Goal: Transaction & Acquisition: Purchase product/service

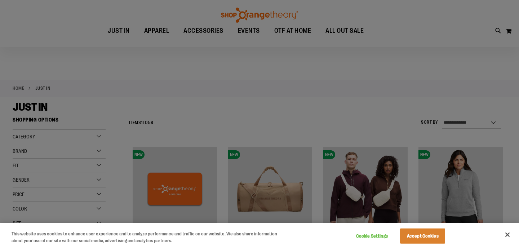
scroll to position [27, 0]
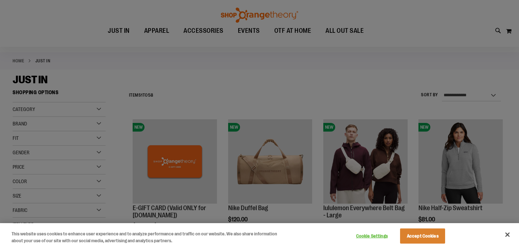
type input "**********"
click at [358, 30] on div at bounding box center [259, 124] width 519 height 248
click at [365, 30] on div at bounding box center [259, 124] width 519 height 248
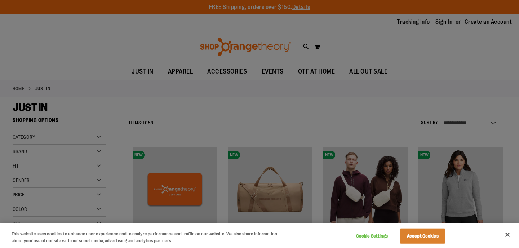
click at [381, 71] on div at bounding box center [259, 124] width 519 height 248
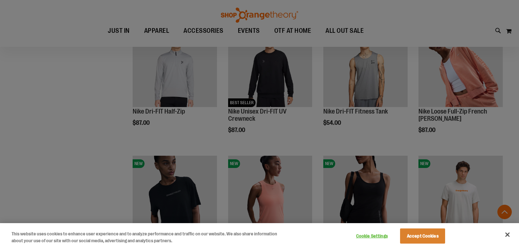
scroll to position [257, 0]
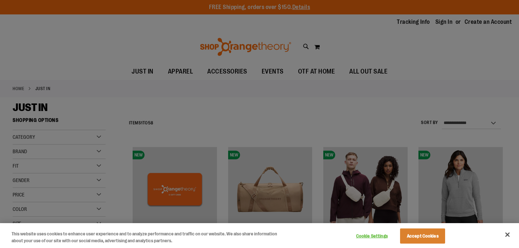
click at [494, 124] on div at bounding box center [259, 124] width 519 height 248
click at [99, 181] on div at bounding box center [259, 124] width 519 height 248
click at [388, 72] on div at bounding box center [259, 124] width 519 height 248
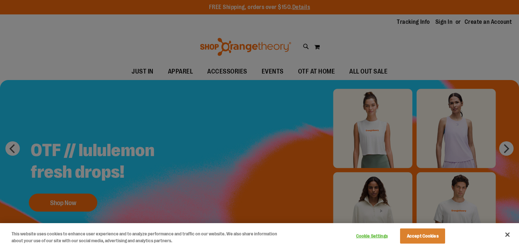
type input "**********"
click at [387, 70] on div at bounding box center [259, 124] width 519 height 248
click at [508, 148] on div at bounding box center [259, 124] width 519 height 248
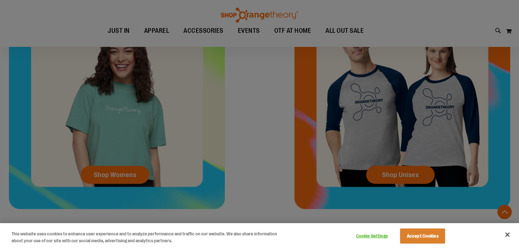
scroll to position [335, 0]
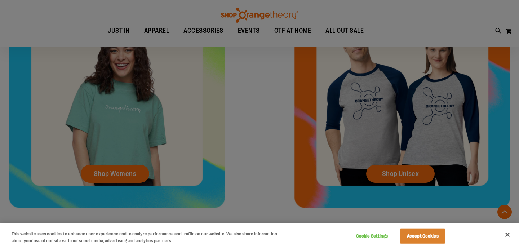
click at [122, 173] on div at bounding box center [259, 124] width 519 height 248
click at [418, 237] on button "Accept Cookies" at bounding box center [422, 236] width 45 height 15
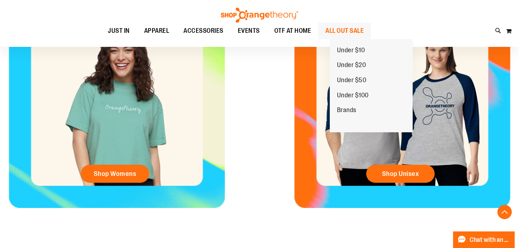
click at [359, 31] on span "ALL OUT SALE" at bounding box center [345, 31] width 38 height 16
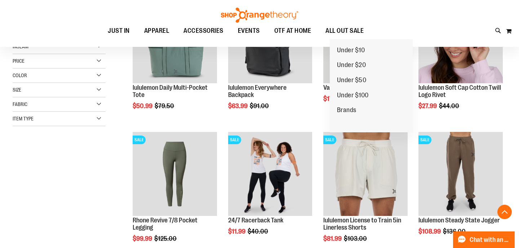
scroll to position [151, 0]
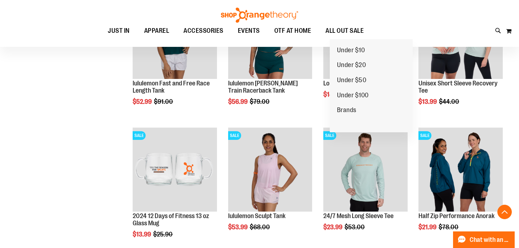
scroll to position [553, 0]
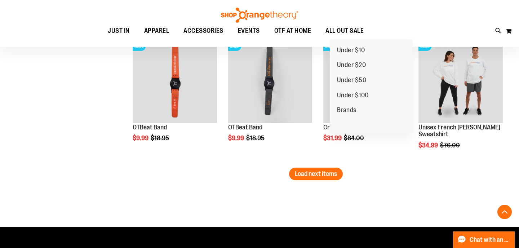
scroll to position [1171, 0]
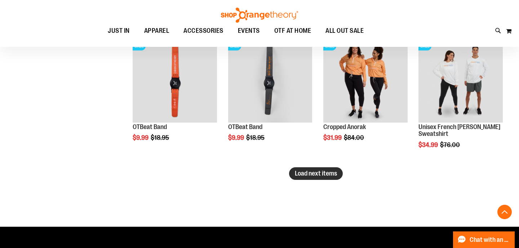
type input "**********"
click at [303, 172] on span "Load next items" at bounding box center [316, 173] width 42 height 7
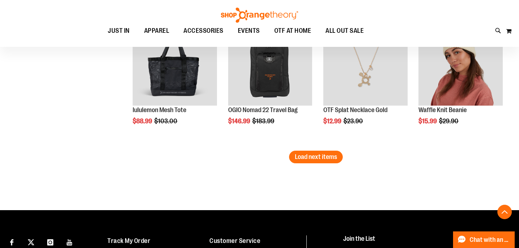
scroll to position [1587, 0]
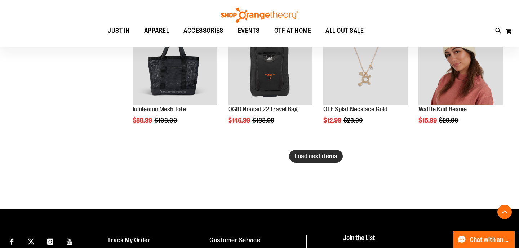
click at [314, 153] on span "Load next items" at bounding box center [316, 156] width 42 height 7
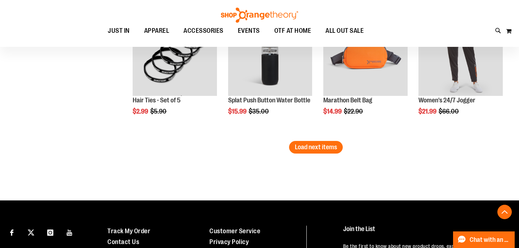
scroll to position [2002, 0]
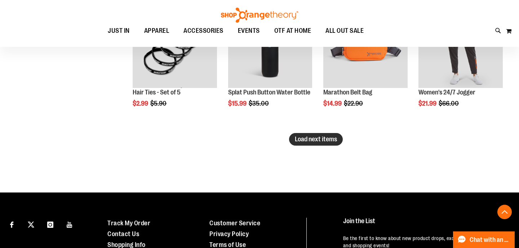
click at [316, 139] on span "Load next items" at bounding box center [316, 139] width 42 height 7
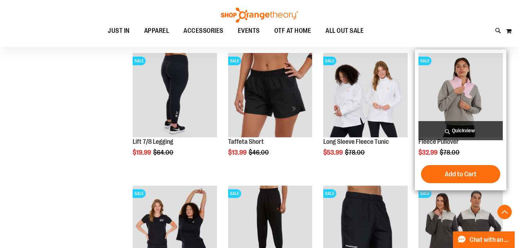
scroll to position [2085, 0]
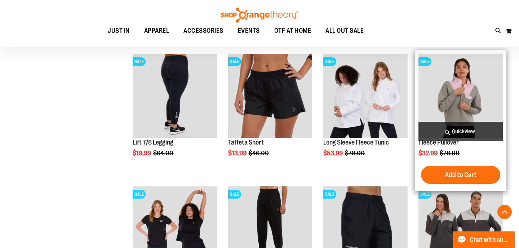
click at [453, 97] on img "product" at bounding box center [461, 96] width 84 height 84
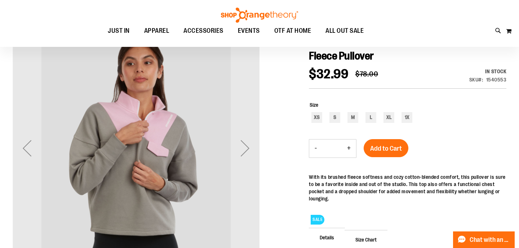
scroll to position [79, 0]
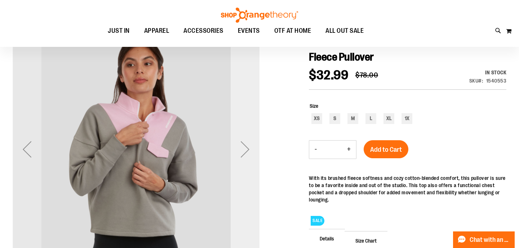
type input "**********"
click at [246, 147] on div "Next" at bounding box center [245, 149] width 29 height 29
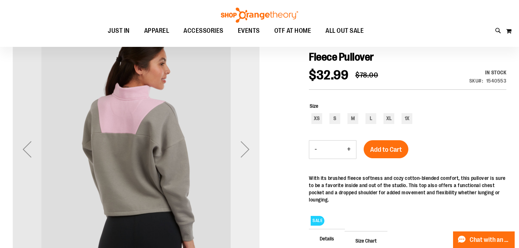
click at [246, 147] on div "Next" at bounding box center [245, 149] width 29 height 29
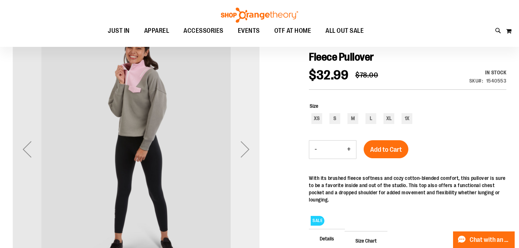
click at [246, 147] on div "Next" at bounding box center [245, 149] width 29 height 29
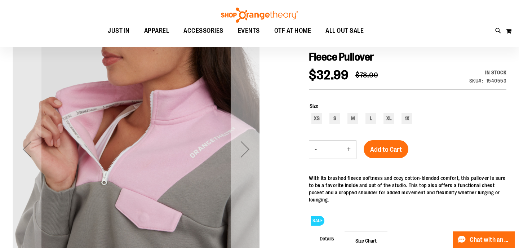
click at [246, 147] on div "Next" at bounding box center [245, 149] width 29 height 29
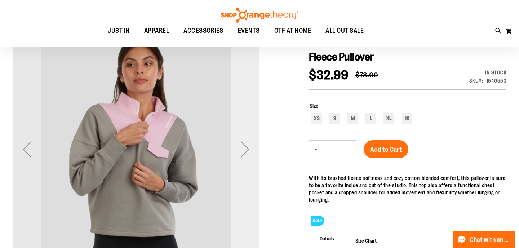
click at [246, 147] on div "Next" at bounding box center [245, 149] width 29 height 29
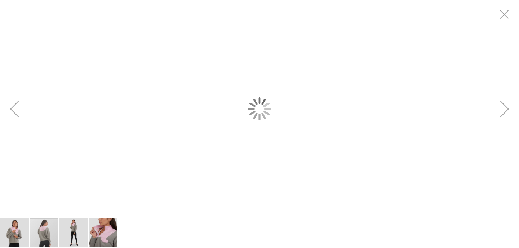
scroll to position [0, 0]
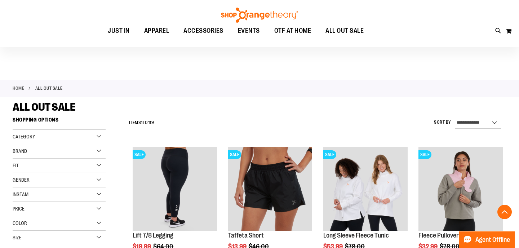
scroll to position [396, 0]
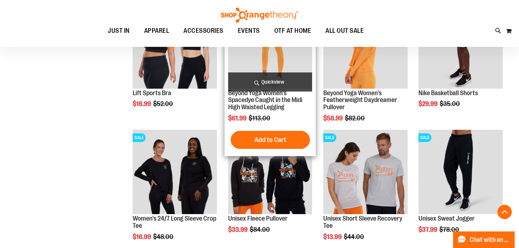
scroll to position [458, 0]
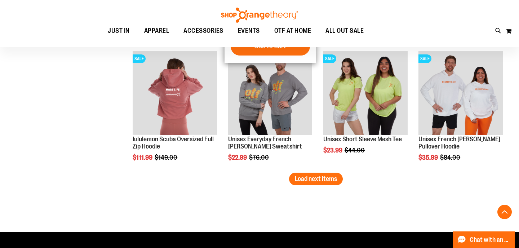
scroll to position [1041, 0]
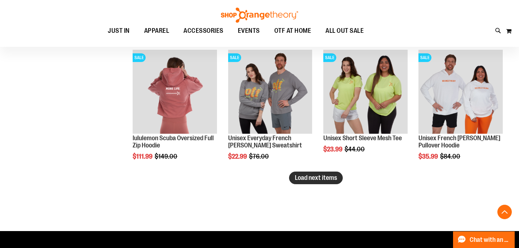
type input "**********"
click at [314, 176] on span "Load next items" at bounding box center [316, 177] width 42 height 7
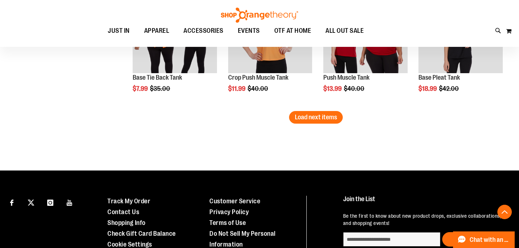
scroll to position [1481, 0]
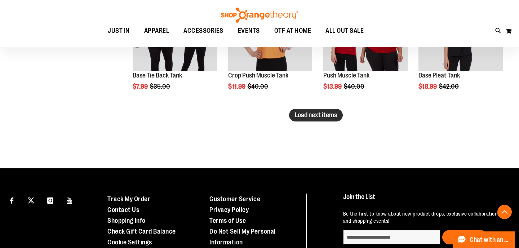
click at [319, 113] on span "Load next items" at bounding box center [316, 114] width 42 height 7
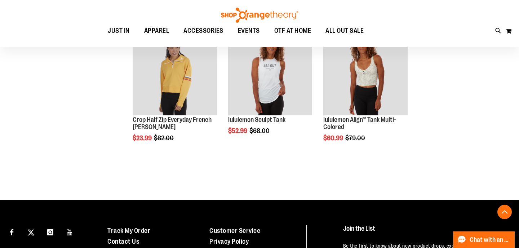
scroll to position [1814, 0]
